Goal: Task Accomplishment & Management: Use online tool/utility

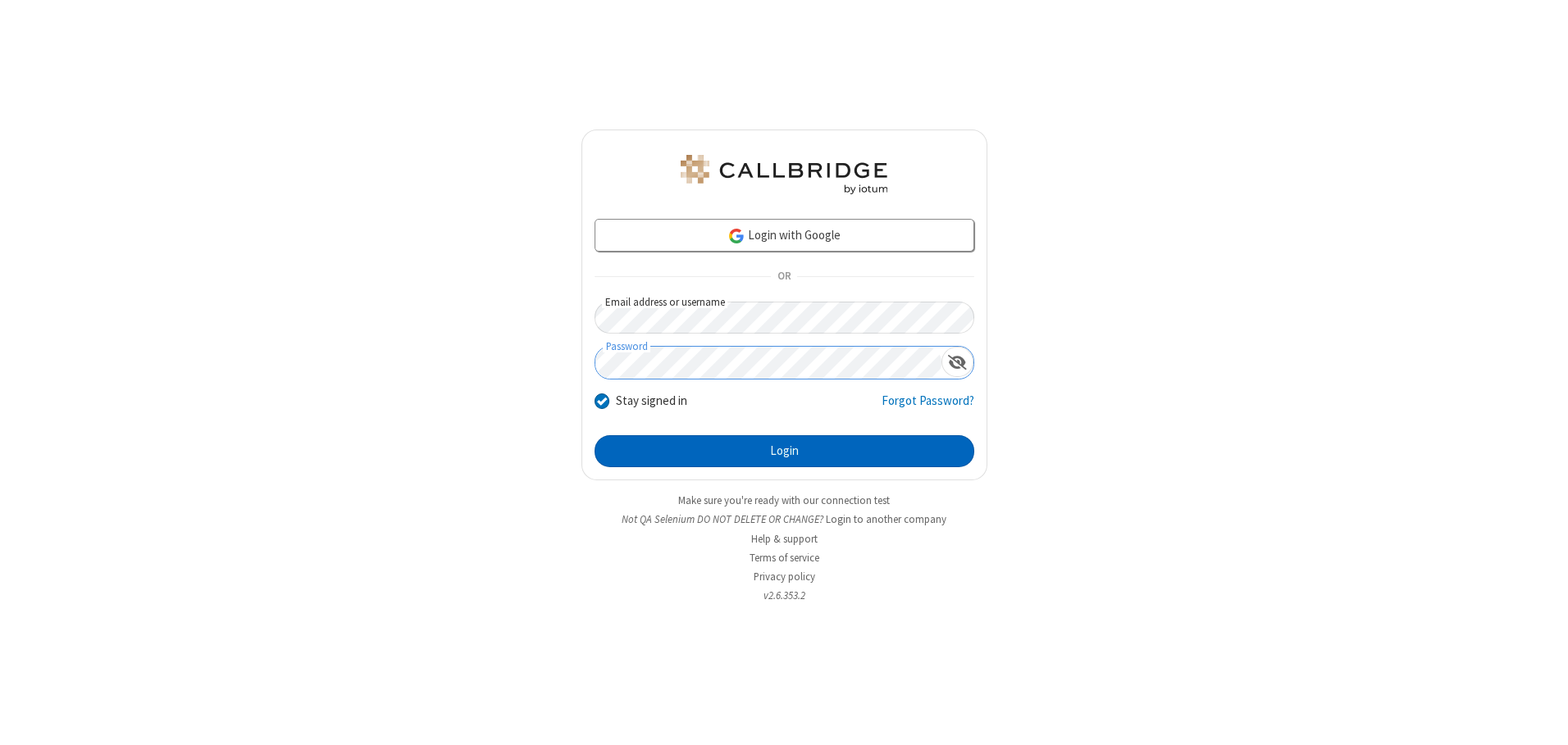
click at [784, 451] on button "Login" at bounding box center [784, 451] width 379 height 33
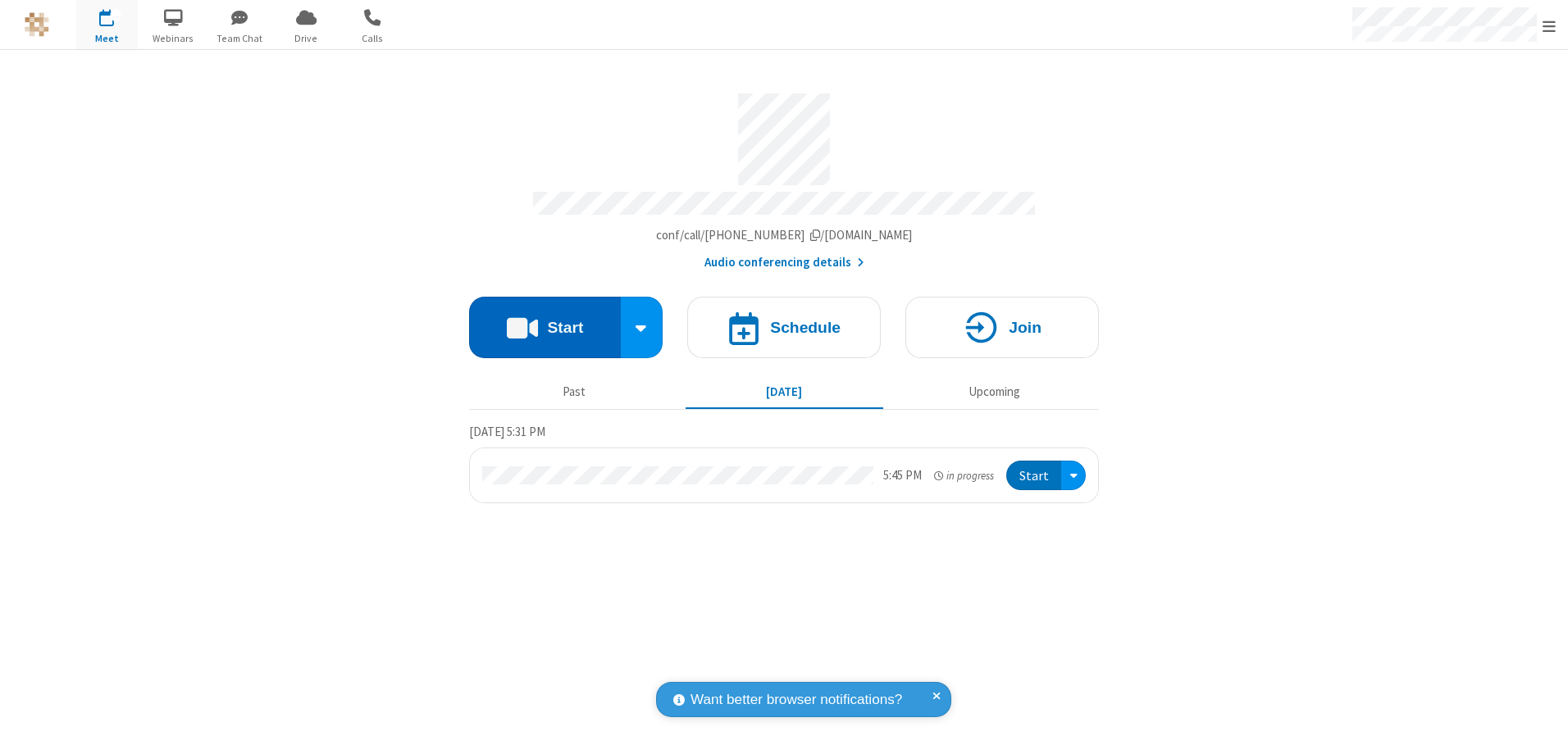
click at [545, 321] on button "Start" at bounding box center [545, 327] width 151 height 61
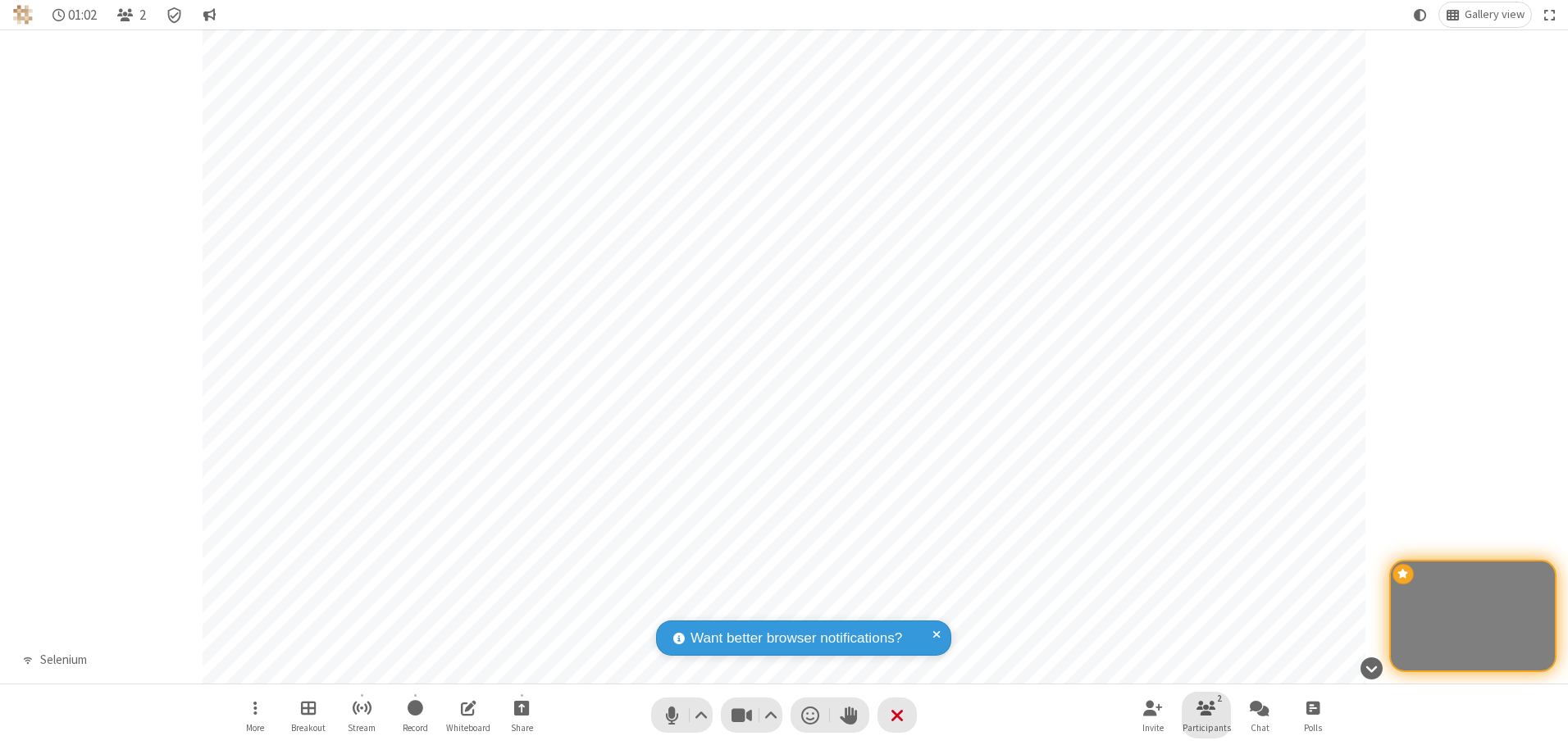
click at [1206, 727] on span "Participants" at bounding box center [1206, 728] width 48 height 9
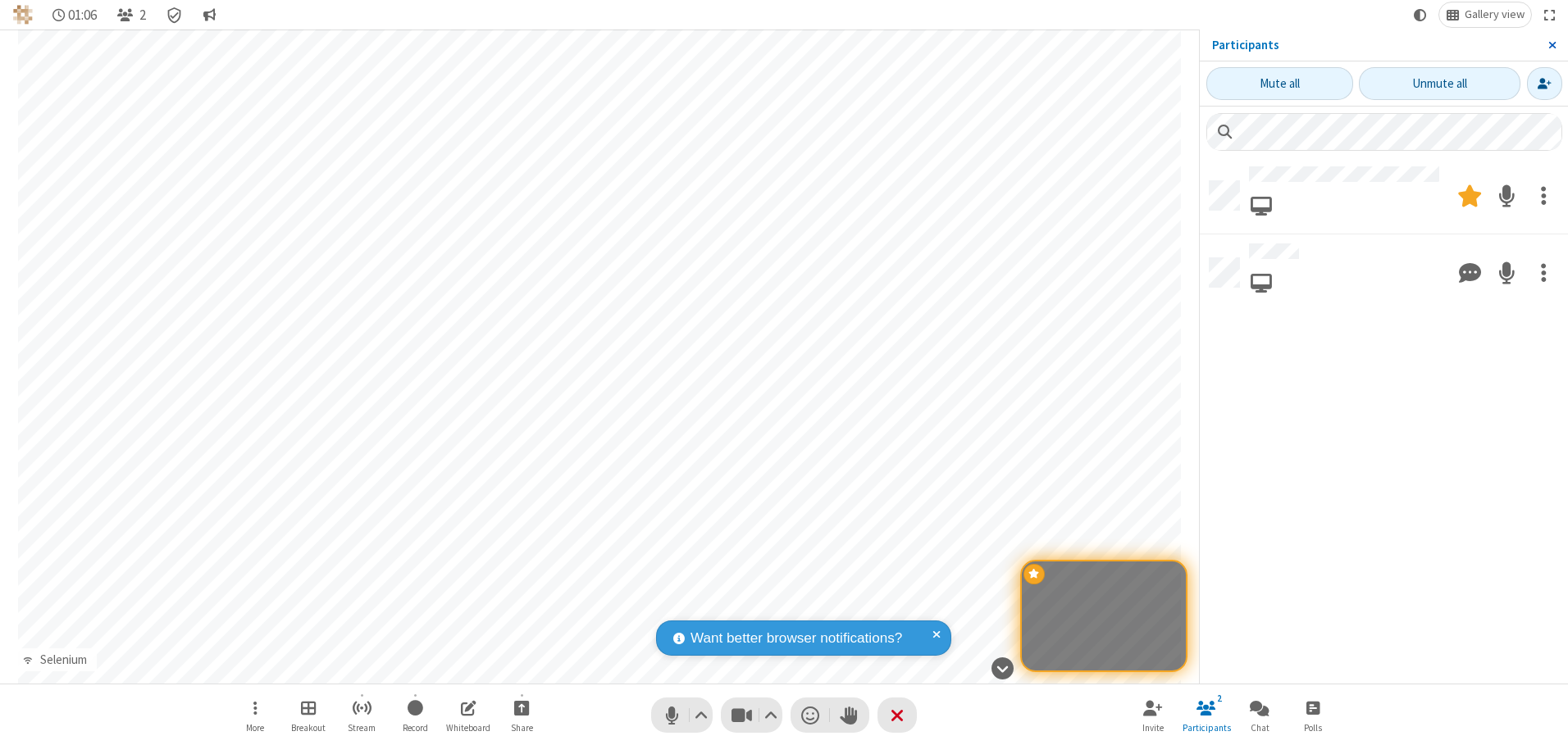
click at [1551, 45] on span "Close sidebar" at bounding box center [1552, 45] width 9 height 13
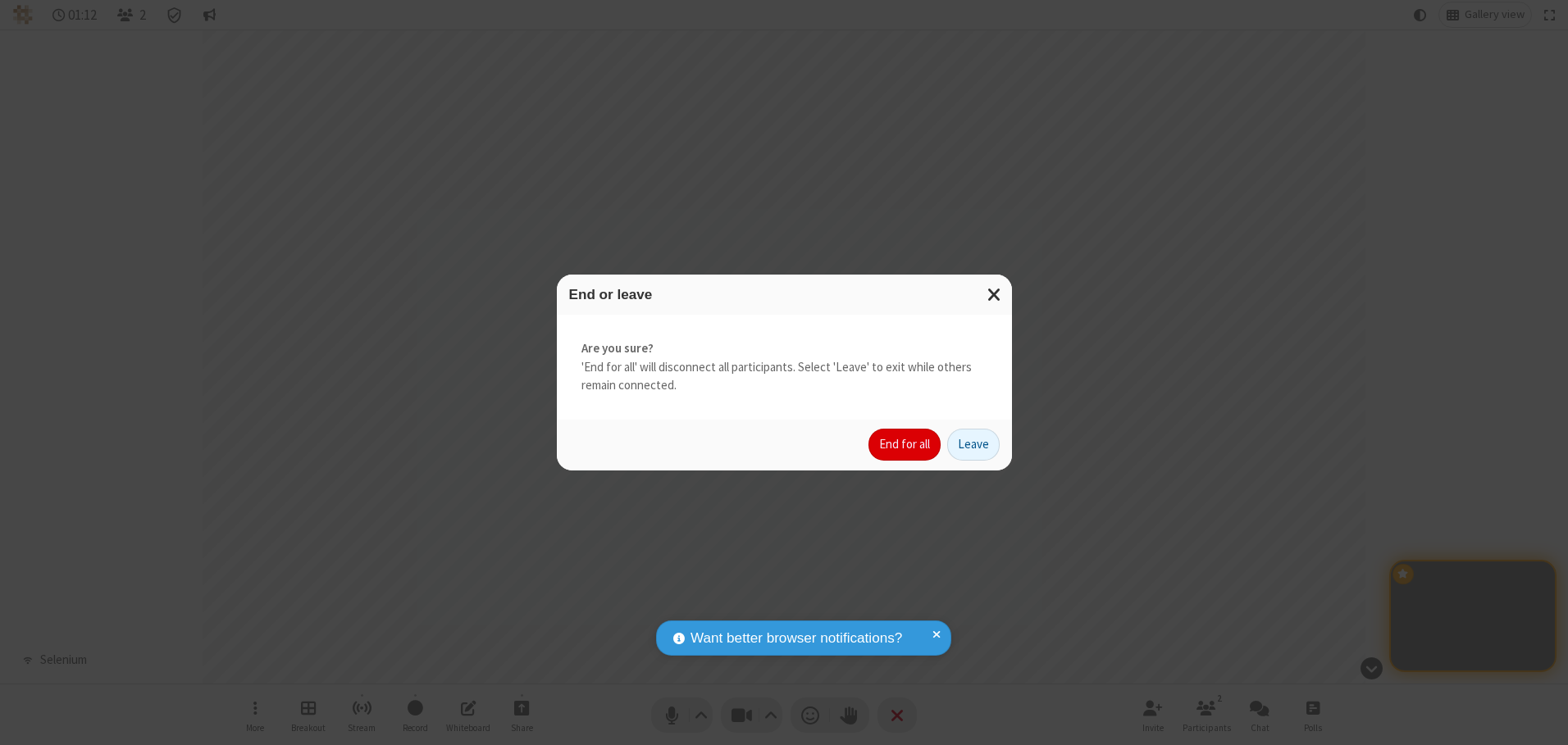
click at [905, 444] on button "End for all" at bounding box center [904, 444] width 72 height 33
